Goal: Task Accomplishment & Management: Manage account settings

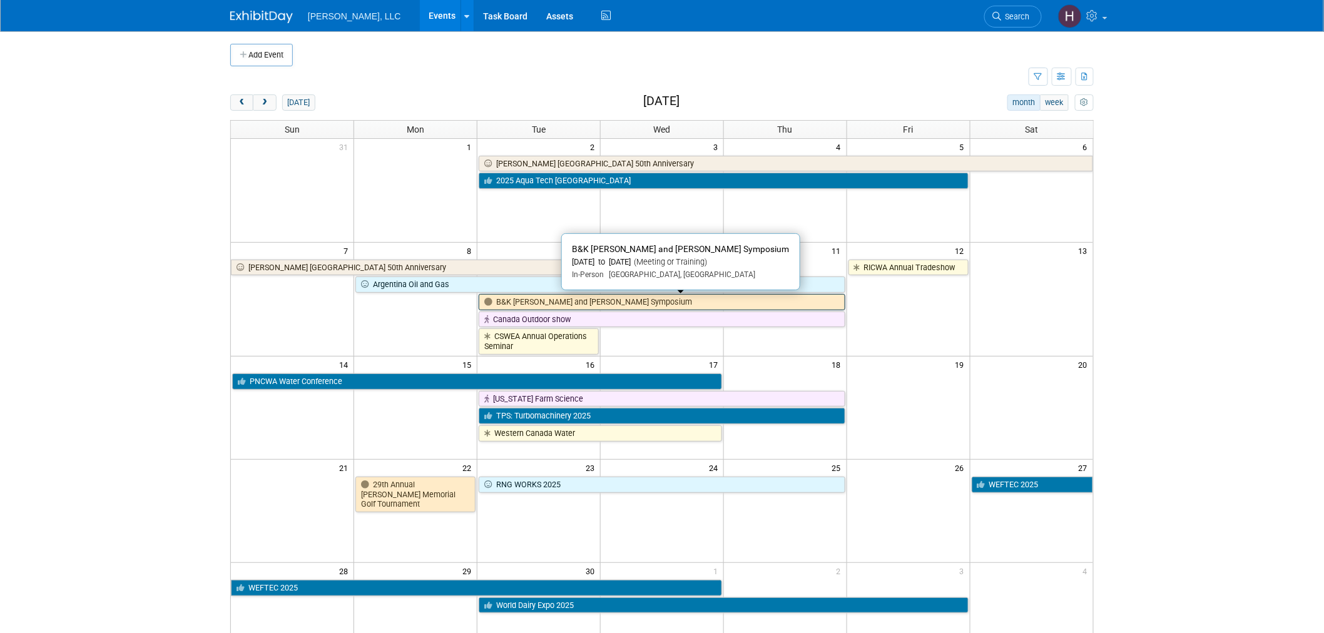
click at [659, 300] on link "B&K [PERSON_NAME] and [PERSON_NAME] Symposium" at bounding box center [662, 302] width 367 height 16
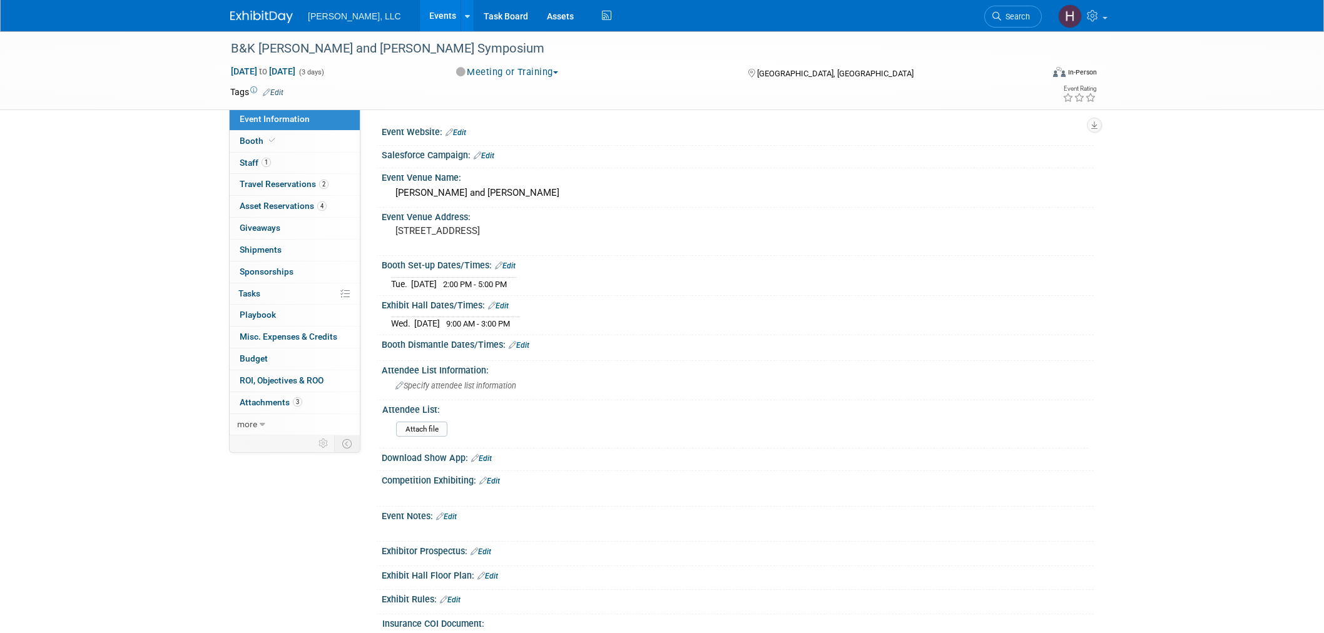
select select "Industrial"
click at [420, 25] on link "Events" at bounding box center [443, 15] width 46 height 31
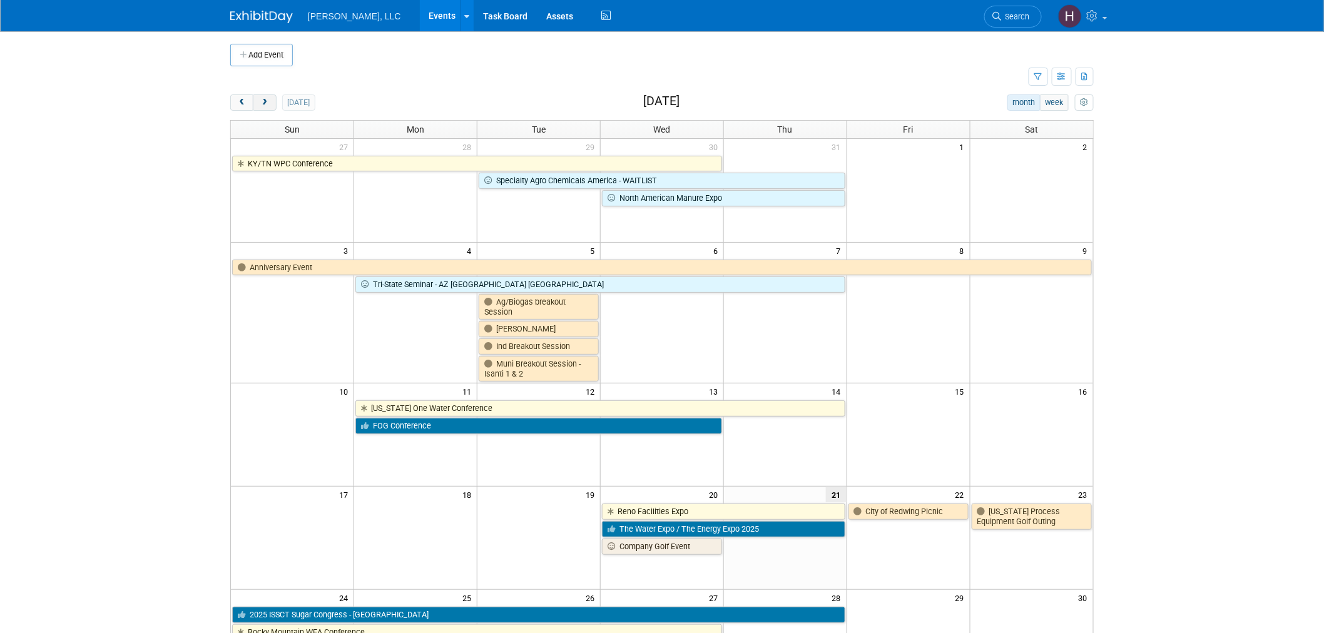
click at [264, 97] on button "next" at bounding box center [264, 102] width 23 height 16
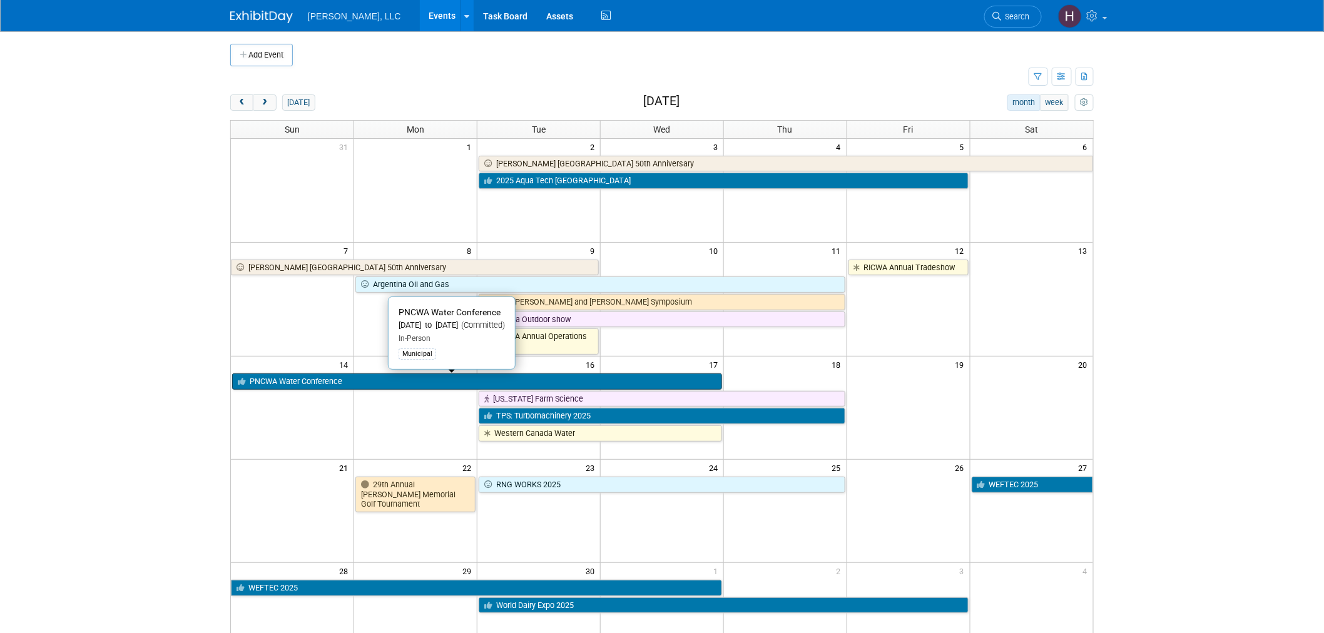
click at [366, 375] on link "PNCWA Water Conference" at bounding box center [477, 381] width 490 height 16
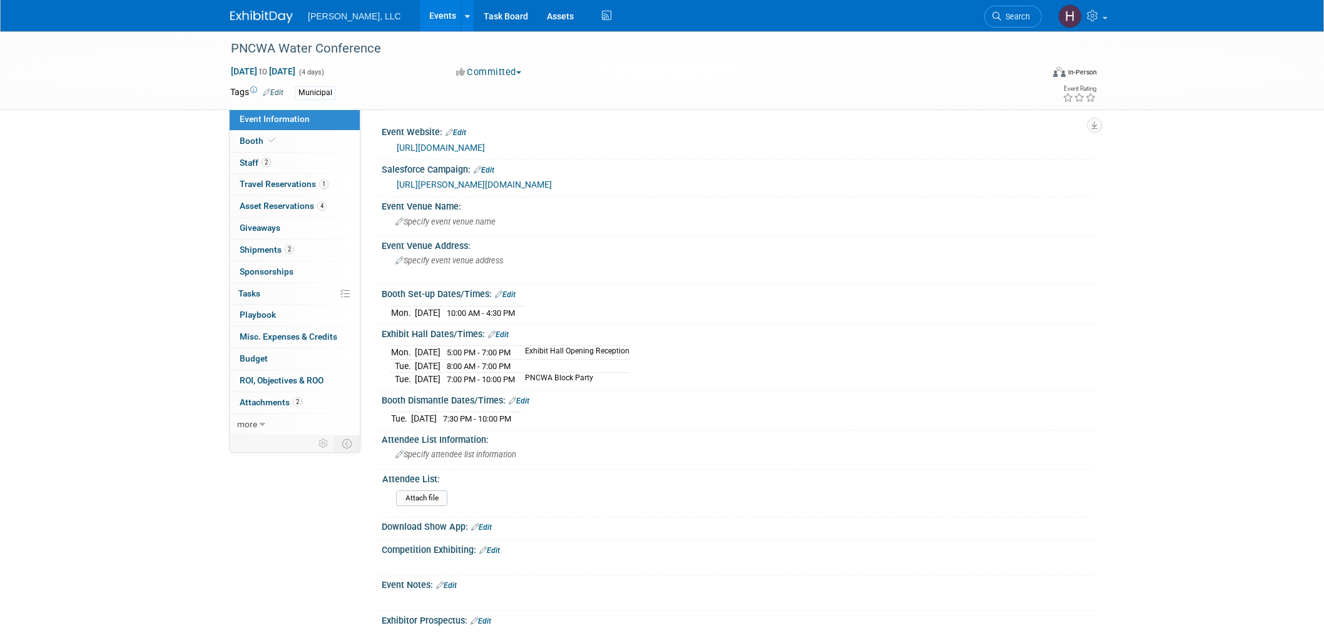
select select "Municipal"
click at [317, 190] on link "1 Travel Reservations 1" at bounding box center [295, 184] width 130 height 21
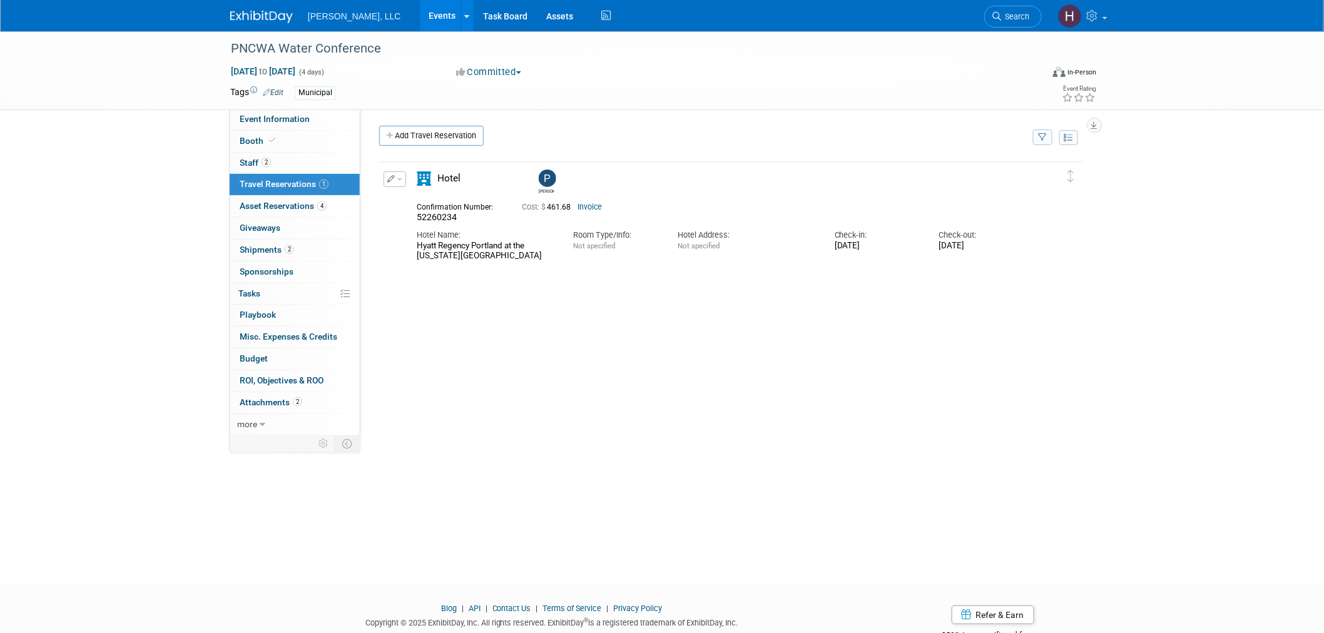
click at [420, 19] on link "Events" at bounding box center [443, 15] width 46 height 31
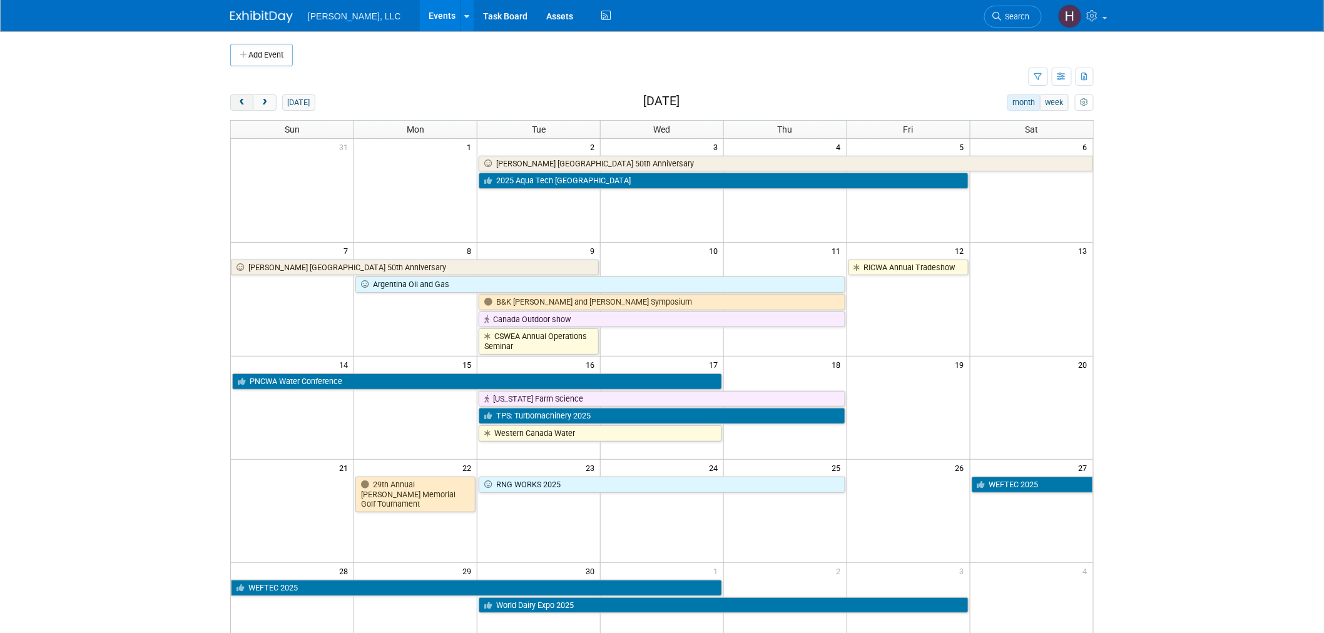
click at [235, 108] on button "prev" at bounding box center [241, 102] width 23 height 16
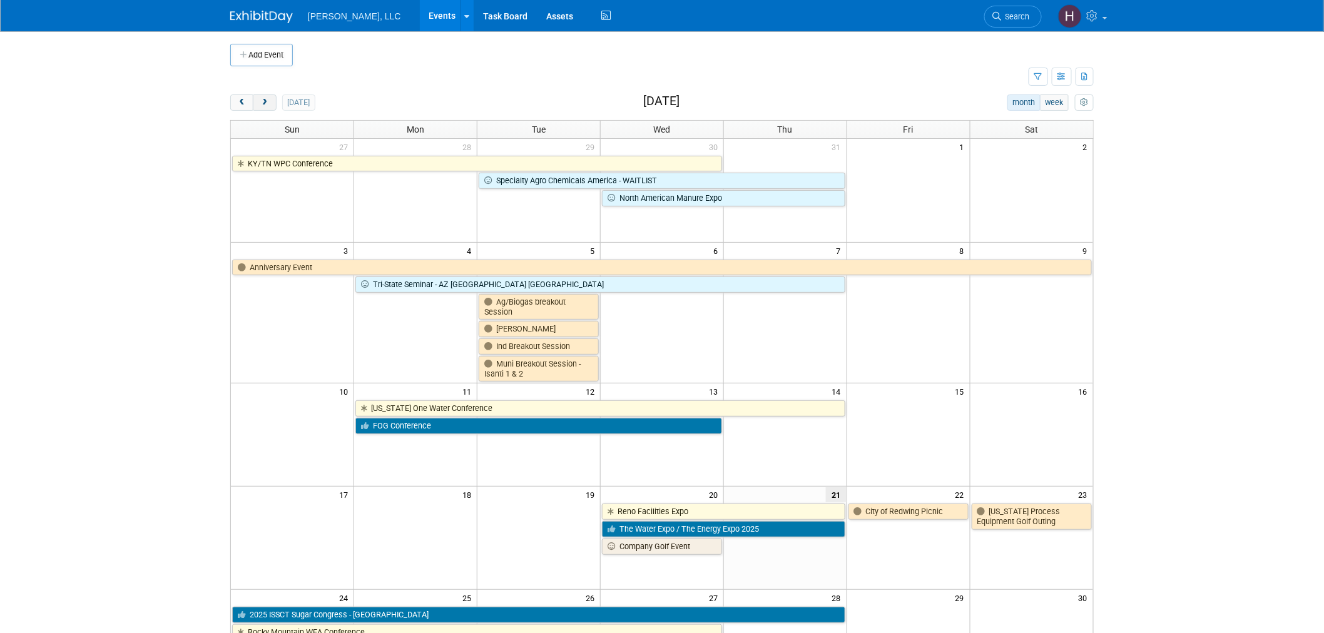
click at [267, 101] on span "next" at bounding box center [264, 103] width 9 height 8
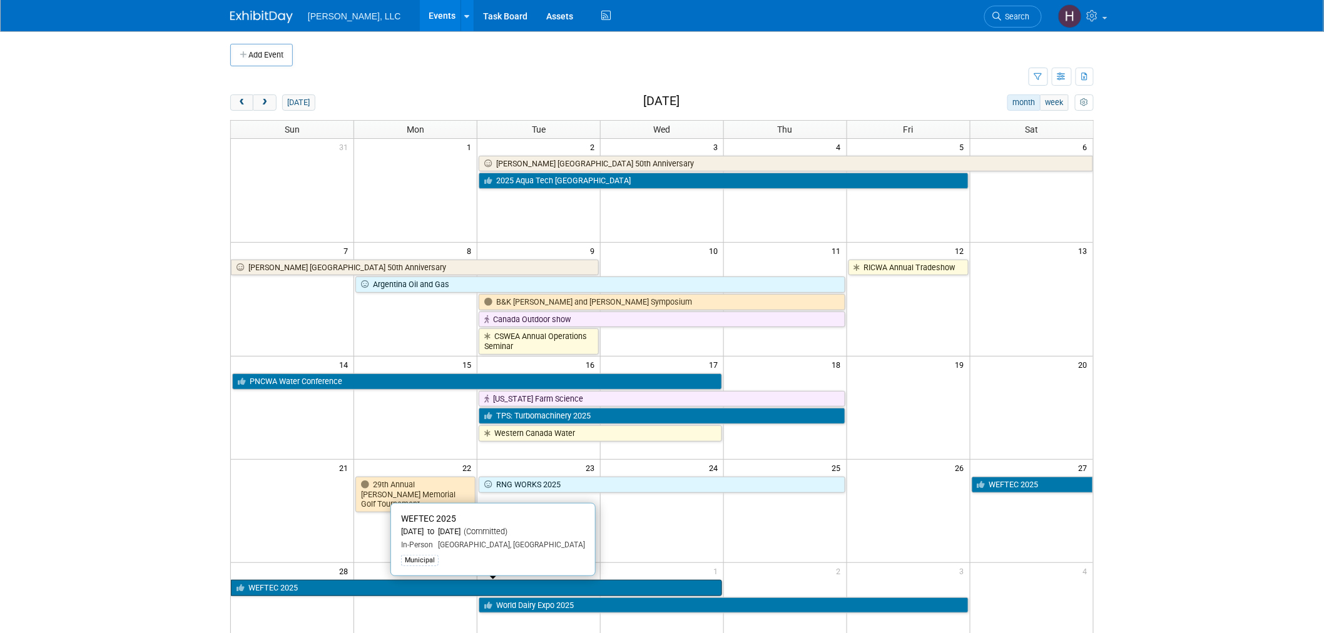
click at [368, 588] on link "WEFTEC 2025" at bounding box center [476, 588] width 491 height 16
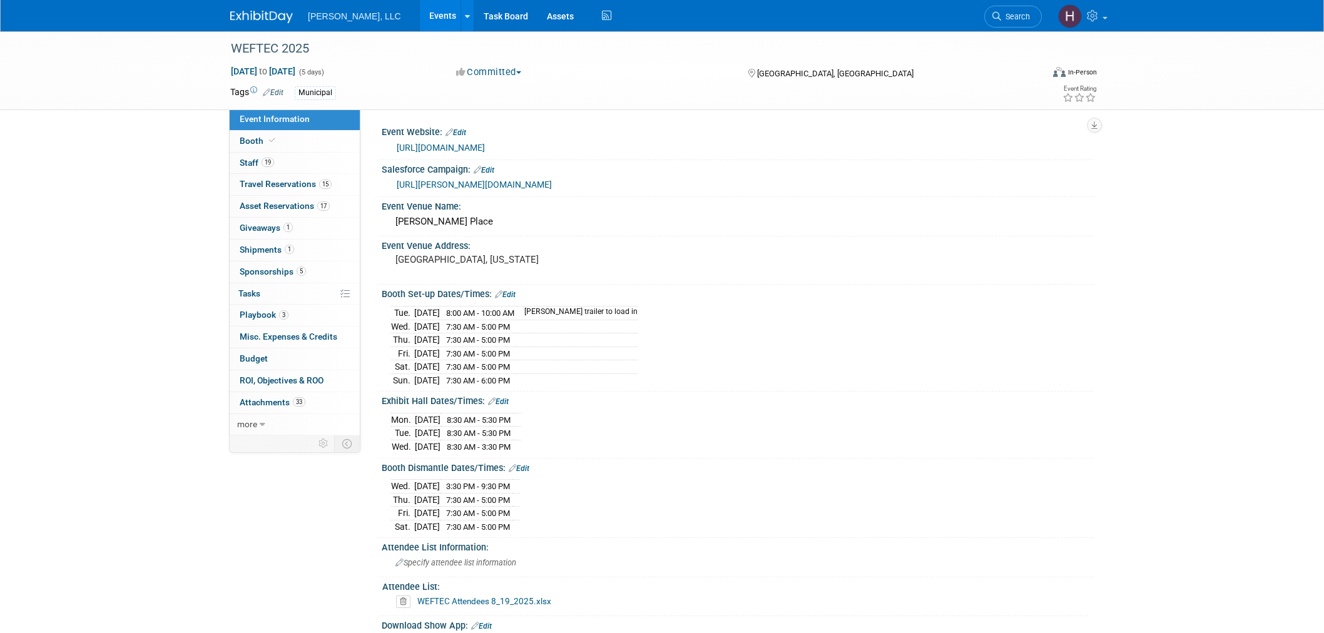
select select "Municipal"
click at [272, 180] on span "Travel Reservations 15" at bounding box center [286, 184] width 92 height 10
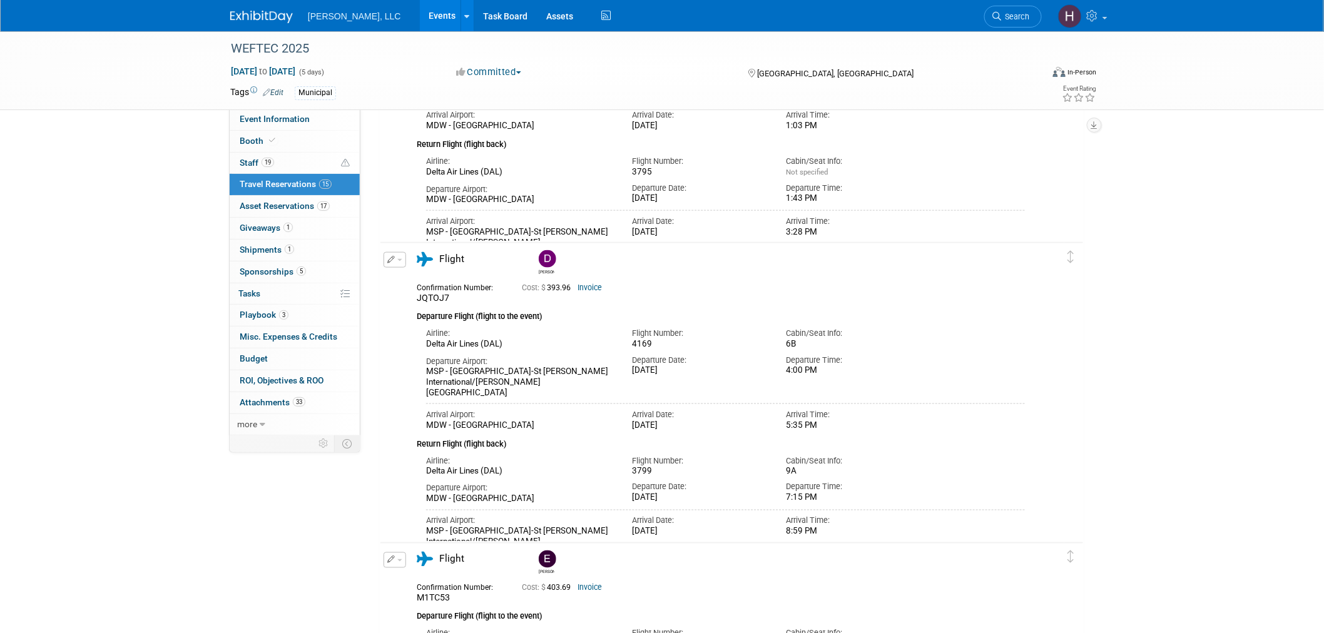
scroll to position [556, 0]
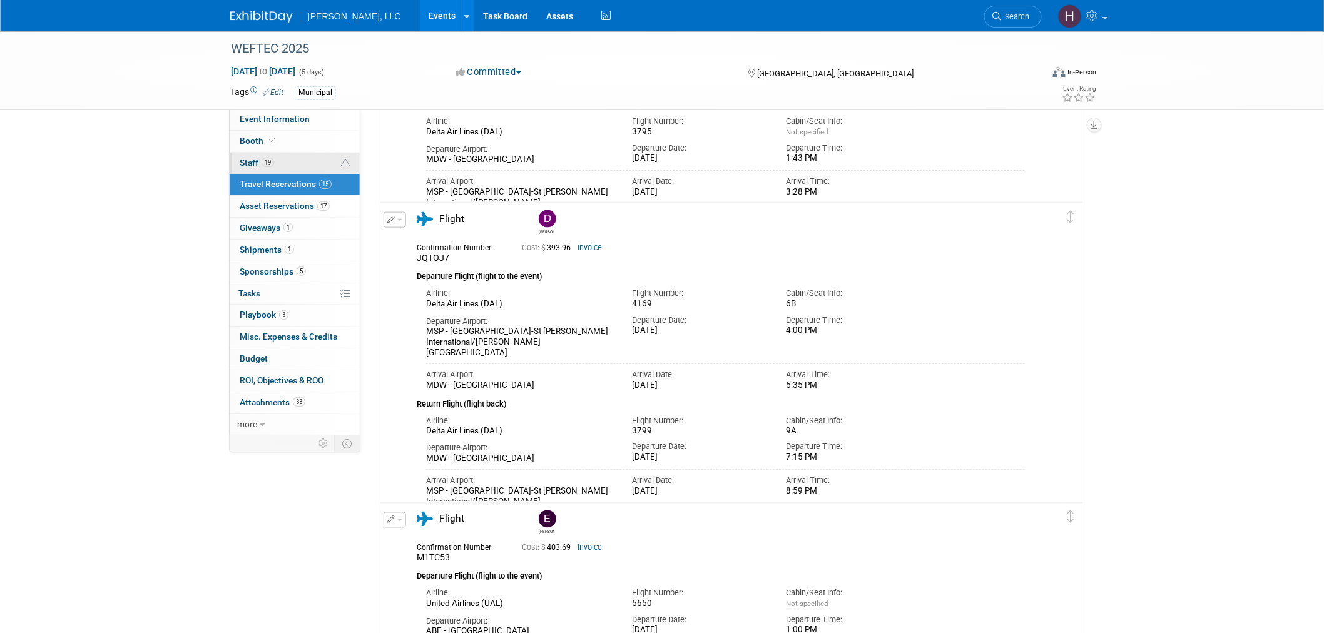
click at [268, 155] on link "19 Staff 19" at bounding box center [295, 163] width 130 height 21
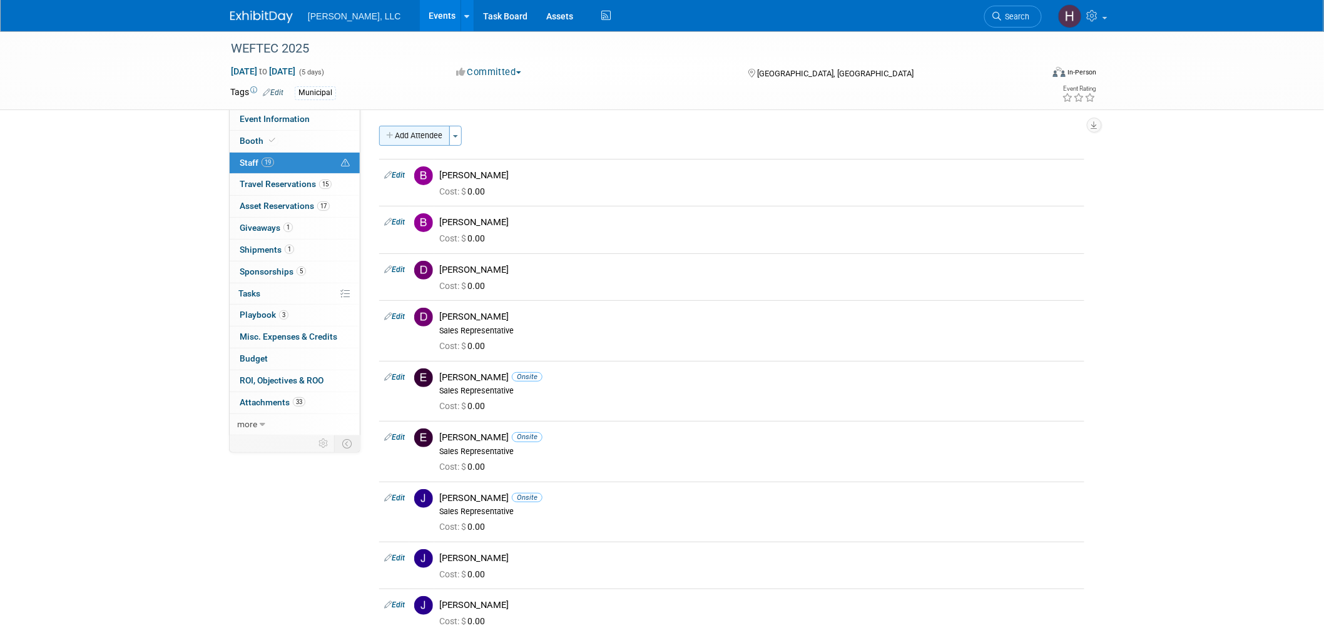
click at [434, 134] on button "Add Attendee" at bounding box center [414, 136] width 71 height 20
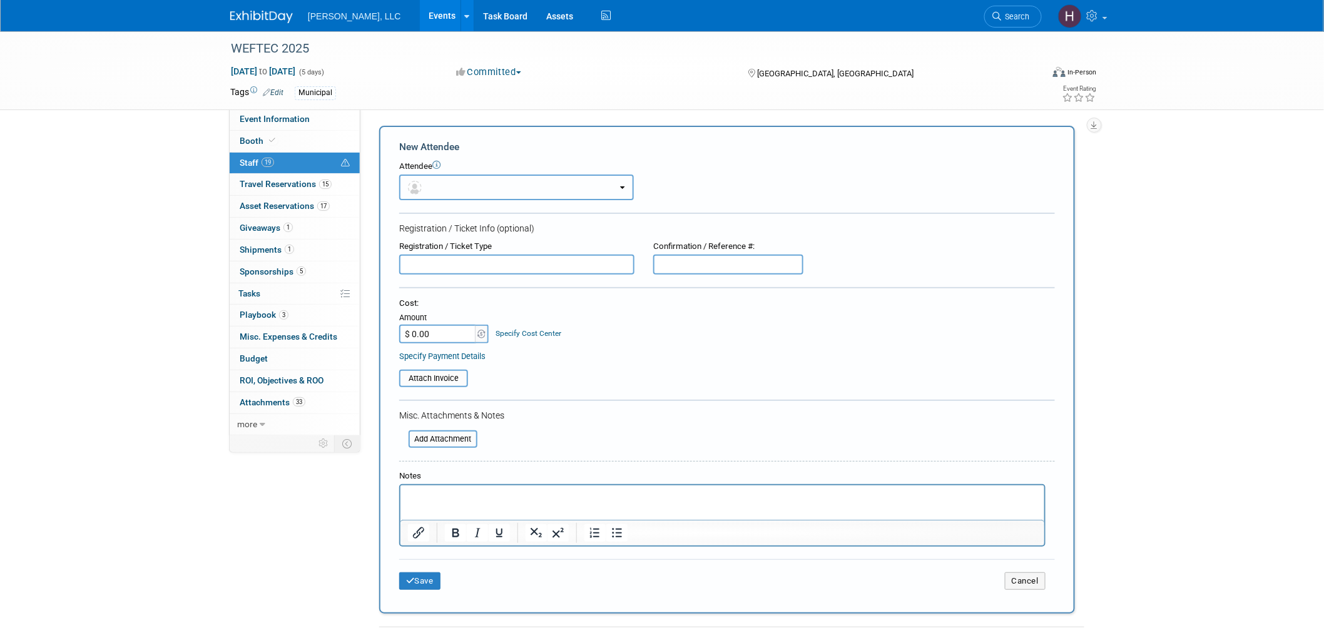
click at [442, 179] on button "button" at bounding box center [516, 188] width 235 height 26
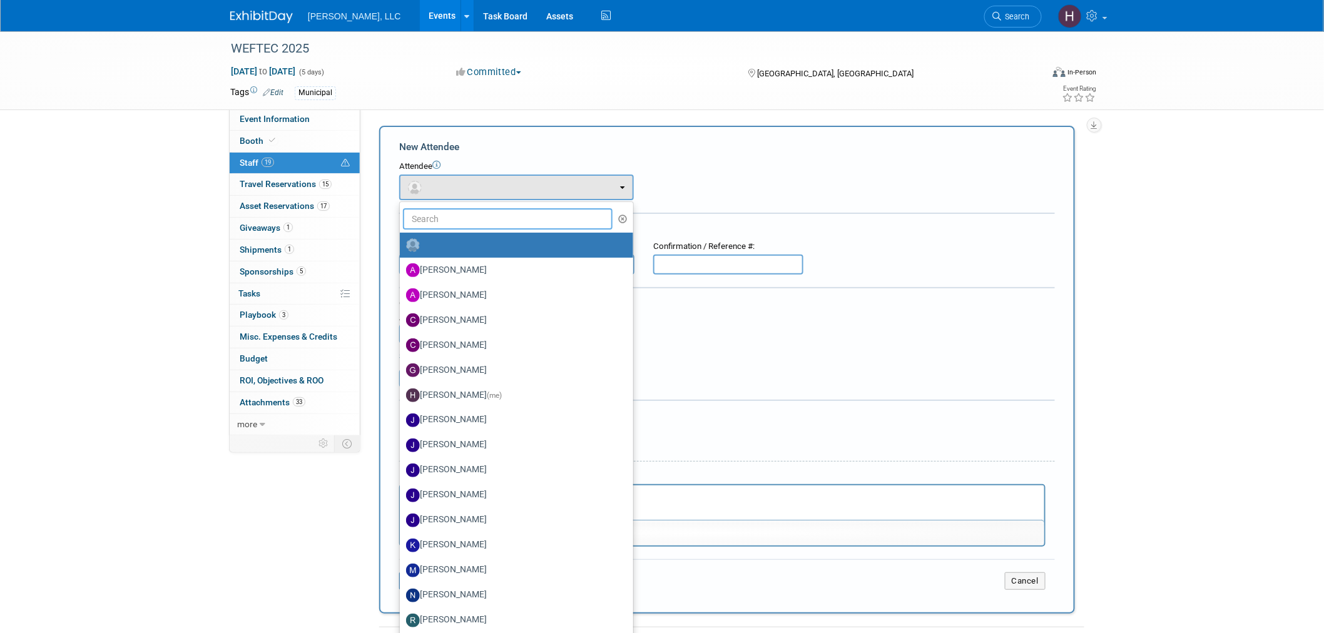
click at [460, 213] on input "text" at bounding box center [508, 218] width 210 height 21
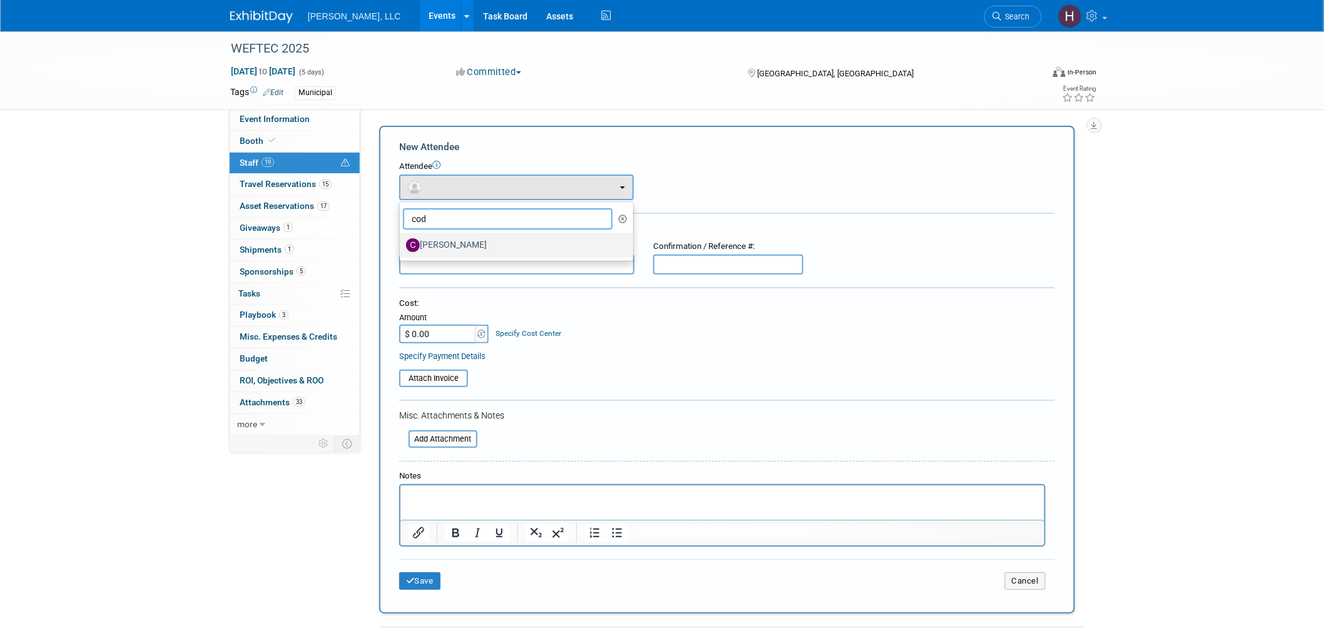
type input "cod"
click at [461, 242] on label "Cody Robinet" at bounding box center [513, 245] width 215 height 20
click at [402, 242] on input "Cody Robinet" at bounding box center [398, 244] width 8 height 8
select select "180b8085-f719-4acc-84a0-2536b79916f6"
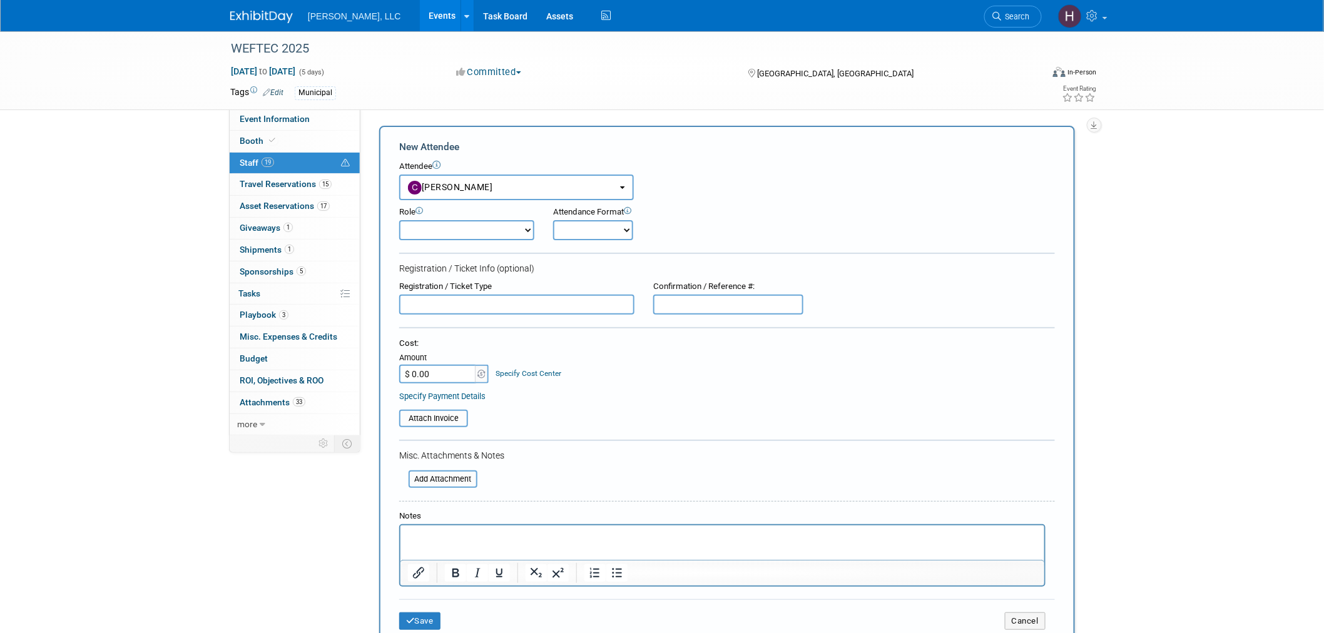
click at [427, 601] on div "Save Cancel" at bounding box center [727, 619] width 656 height 40
click at [424, 613] on button "Save" at bounding box center [419, 621] width 41 height 18
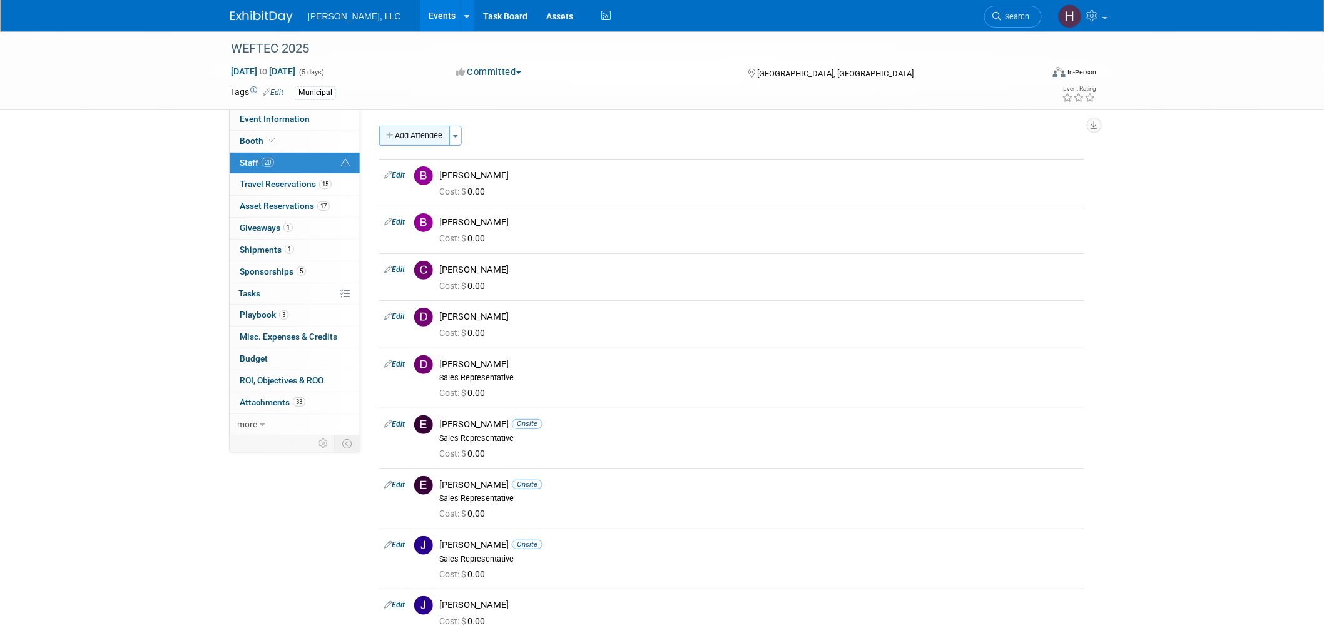
click at [404, 136] on button "Add Attendee" at bounding box center [414, 136] width 71 height 20
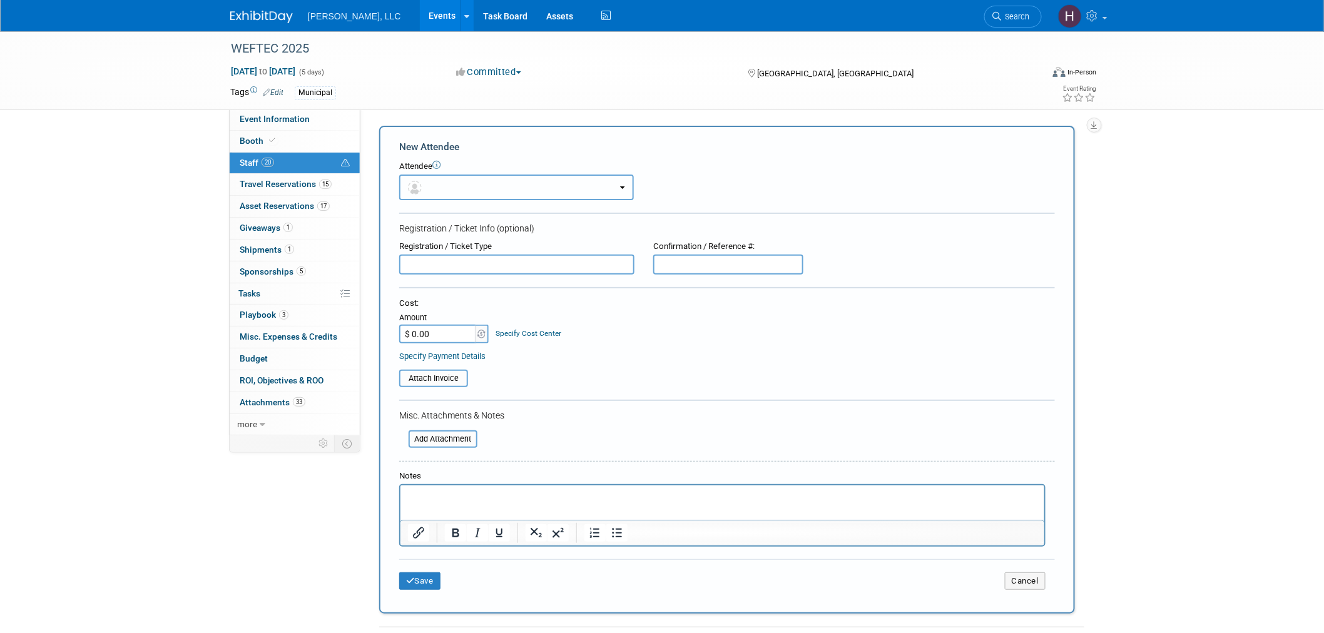
click at [433, 186] on button "button" at bounding box center [516, 188] width 235 height 26
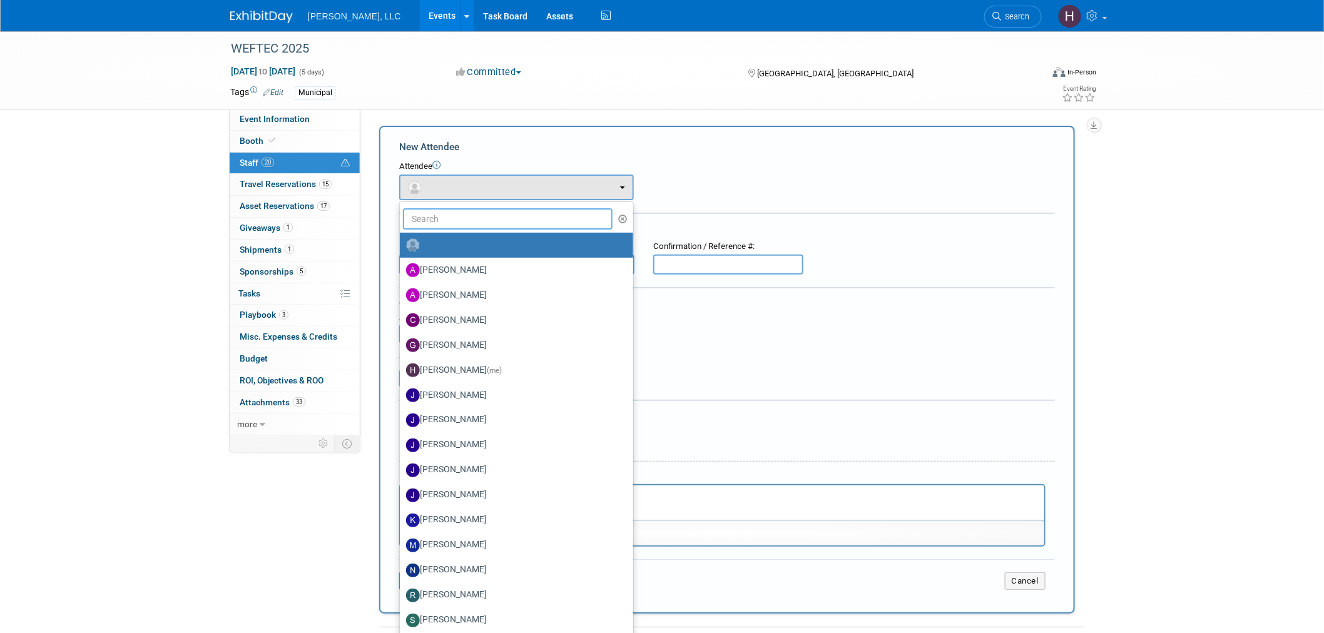
click at [461, 218] on input "text" at bounding box center [508, 218] width 210 height 21
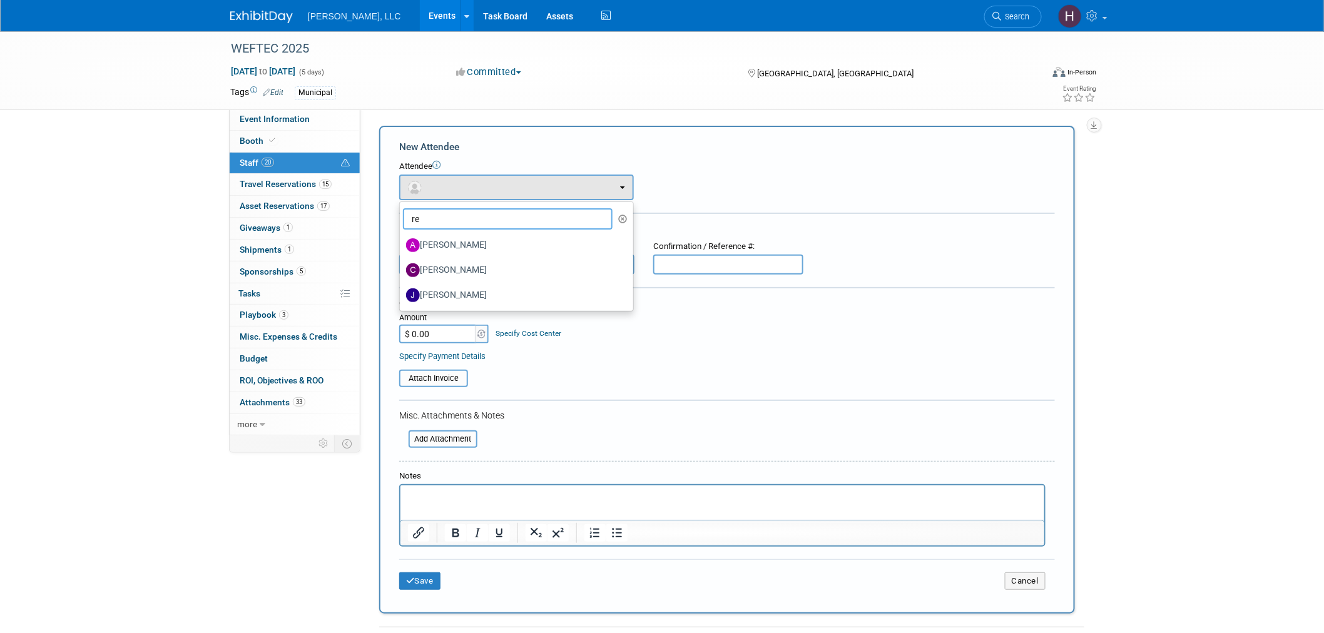
type input "re"
drag, startPoint x: 1035, startPoint y: 355, endPoint x: 1028, endPoint y: 309, distance: 46.8
click at [1035, 355] on div "Specify Payment Details" at bounding box center [727, 356] width 656 height 13
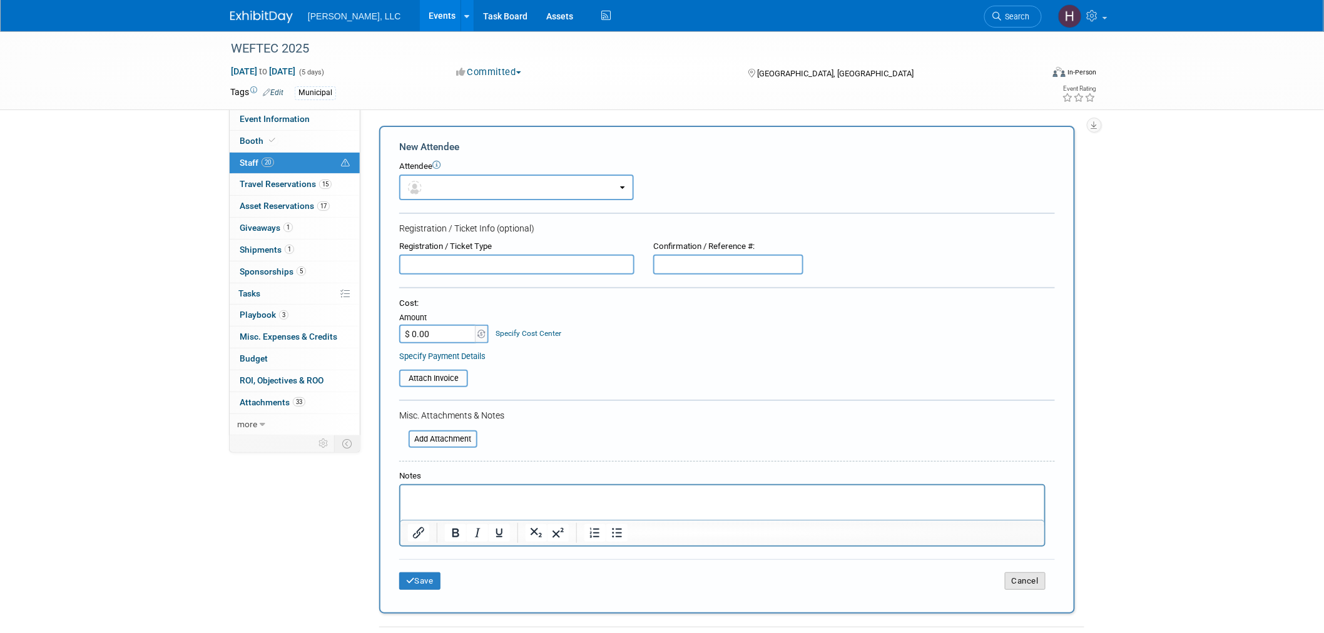
click at [1027, 572] on button "Cancel" at bounding box center [1025, 581] width 41 height 18
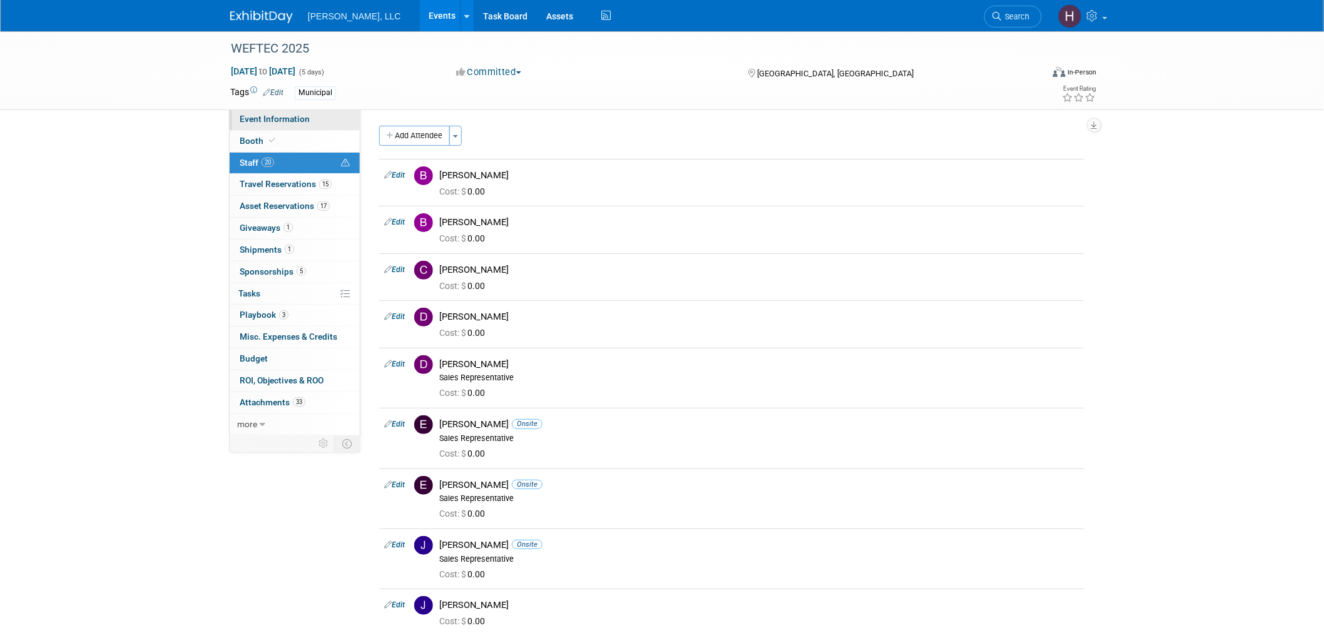
click at [327, 115] on link "Event Information" at bounding box center [295, 119] width 130 height 21
select select "Municipal"
